Goal: Information Seeking & Learning: Learn about a topic

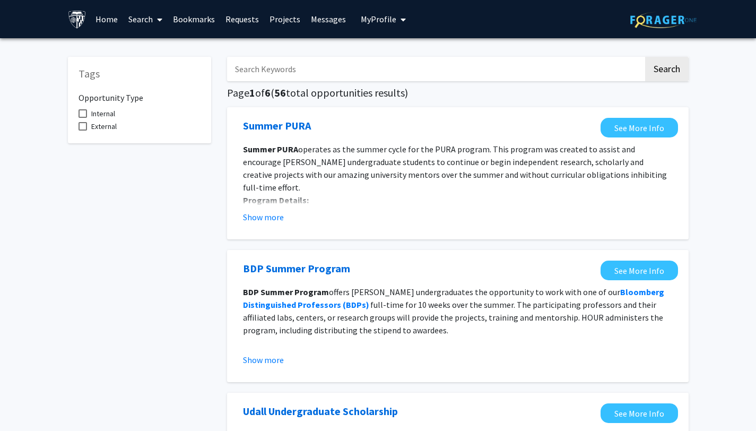
click at [149, 22] on link "Search" at bounding box center [145, 19] width 45 height 37
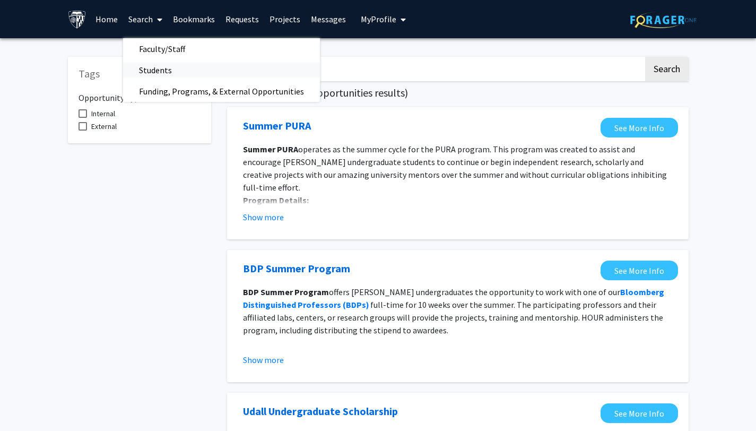
click at [166, 71] on span "Students" at bounding box center [155, 69] width 65 height 21
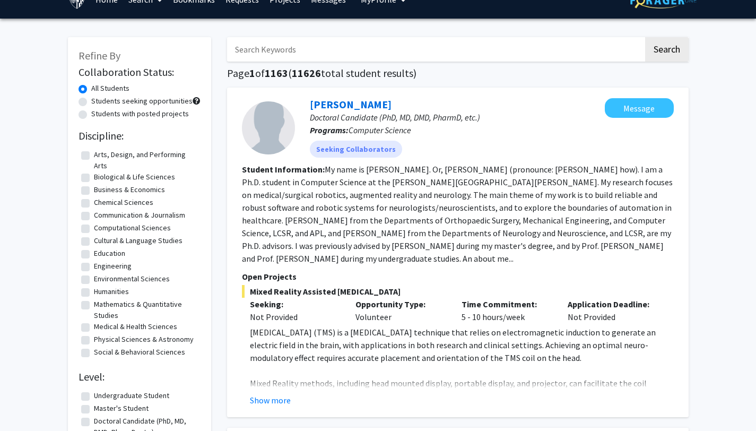
scroll to position [21, 0]
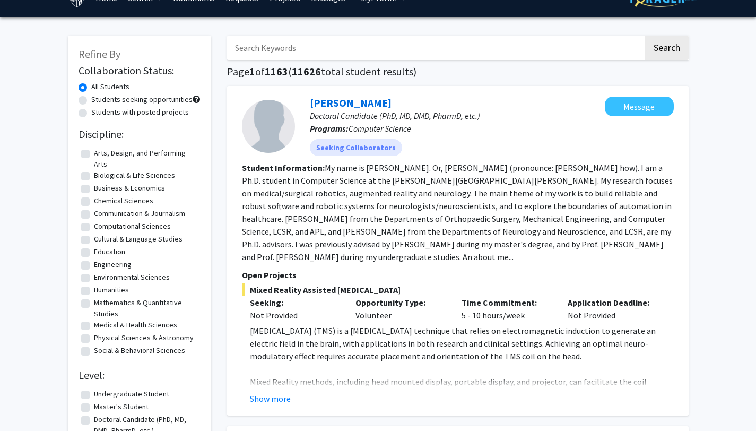
click at [94, 293] on label "Humanities" at bounding box center [111, 289] width 35 height 11
click at [94, 291] on input "Humanities" at bounding box center [97, 287] width 7 height 7
checkbox input "true"
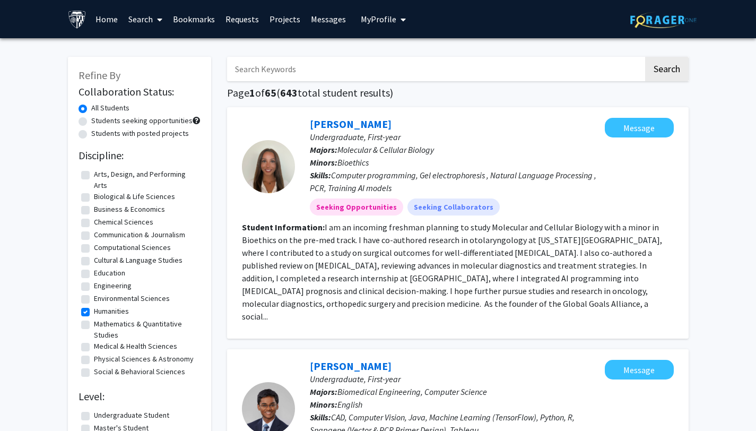
click at [166, 369] on label "Social & Behavioral Sciences" at bounding box center [139, 371] width 91 height 11
click at [101, 369] on input "Social & Behavioral Sciences" at bounding box center [97, 369] width 7 height 7
checkbox input "true"
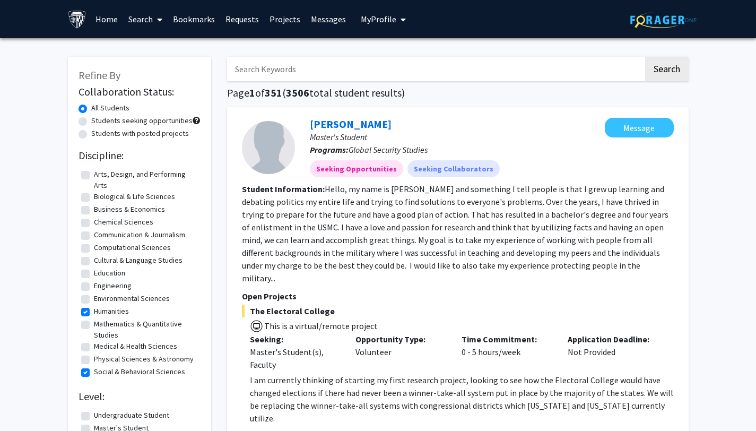
click at [94, 311] on label "Humanities" at bounding box center [111, 311] width 35 height 11
click at [94, 311] on input "Humanities" at bounding box center [97, 309] width 7 height 7
checkbox input "false"
click at [94, 372] on label "Social & Behavioral Sciences" at bounding box center [139, 371] width 91 height 11
click at [94, 372] on input "Social & Behavioral Sciences" at bounding box center [97, 369] width 7 height 7
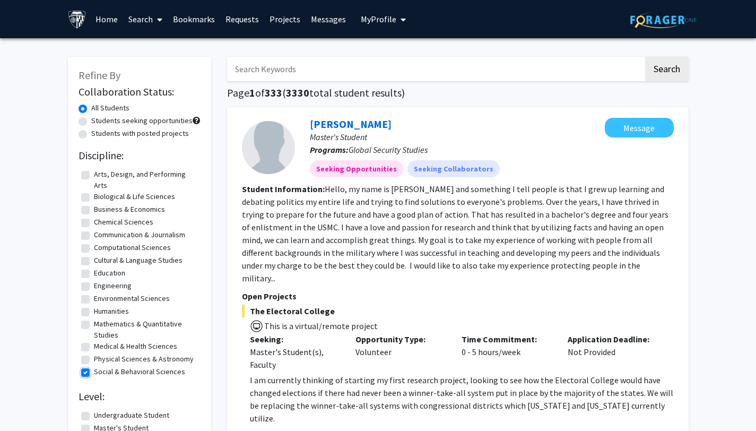
checkbox input "false"
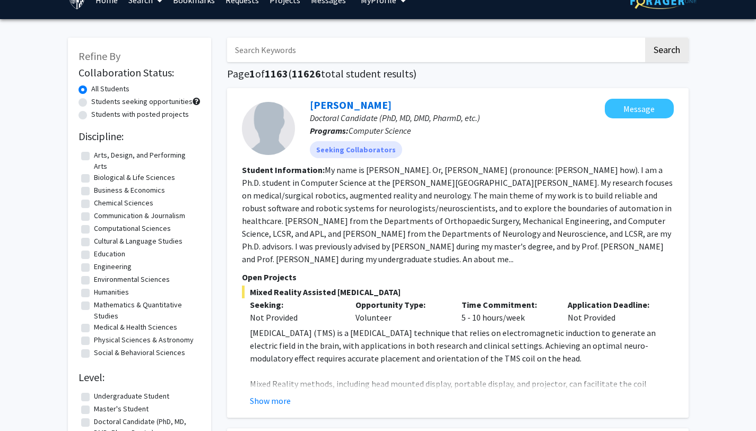
scroll to position [21, 0]
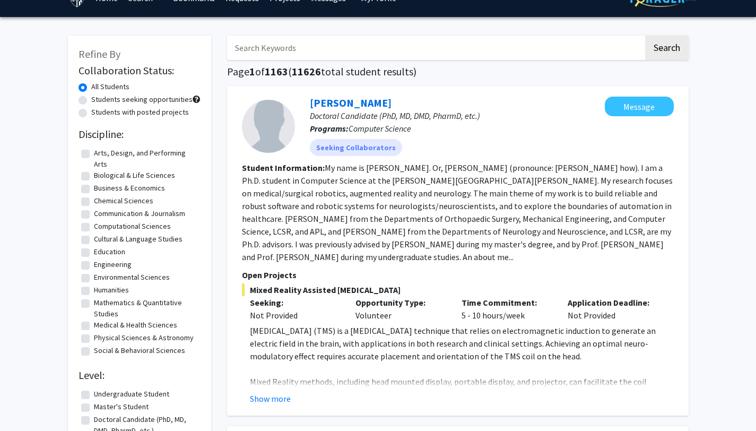
click at [91, 113] on label "Students with posted projects" at bounding box center [140, 112] width 98 height 11
click at [91, 113] on input "Students with posted projects" at bounding box center [94, 110] width 7 height 7
radio input "true"
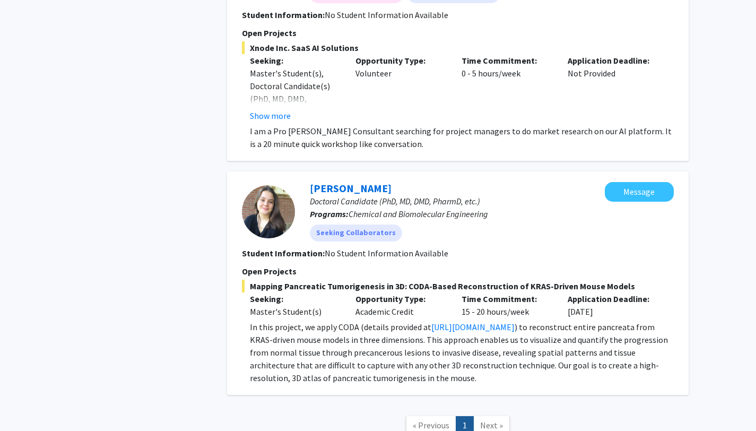
scroll to position [2130, 0]
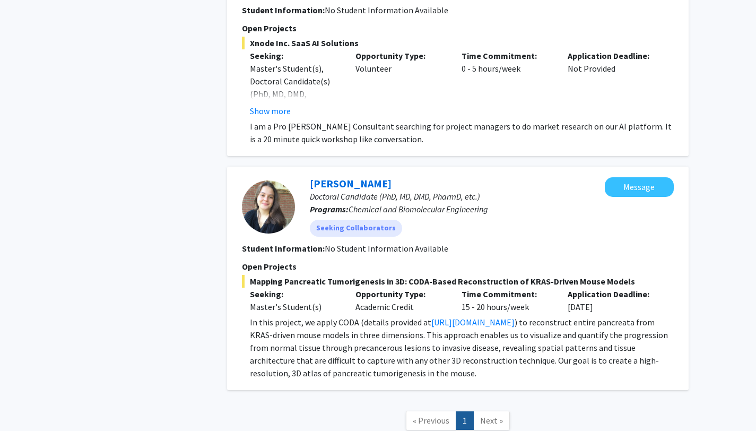
click at [495, 415] on span "Next »" at bounding box center [491, 420] width 23 height 11
